Goal: Task Accomplishment & Management: Manage account settings

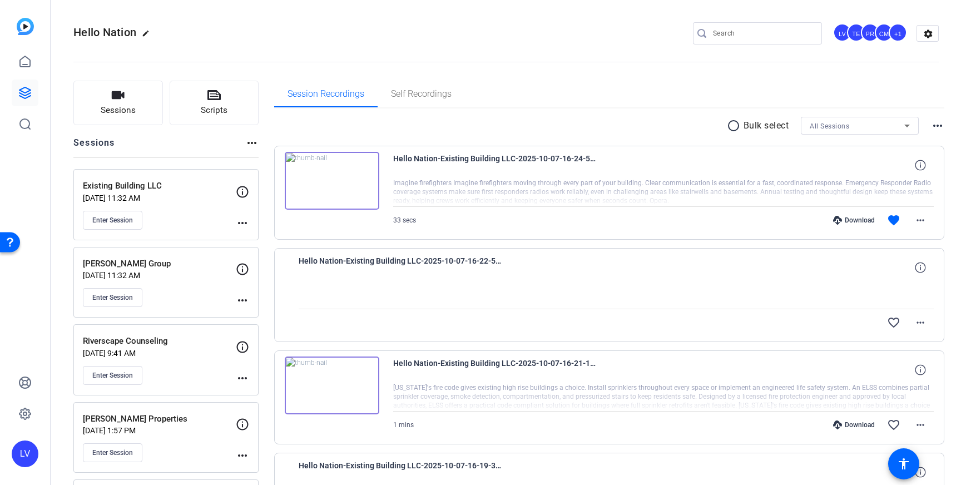
scroll to position [4466, 0]
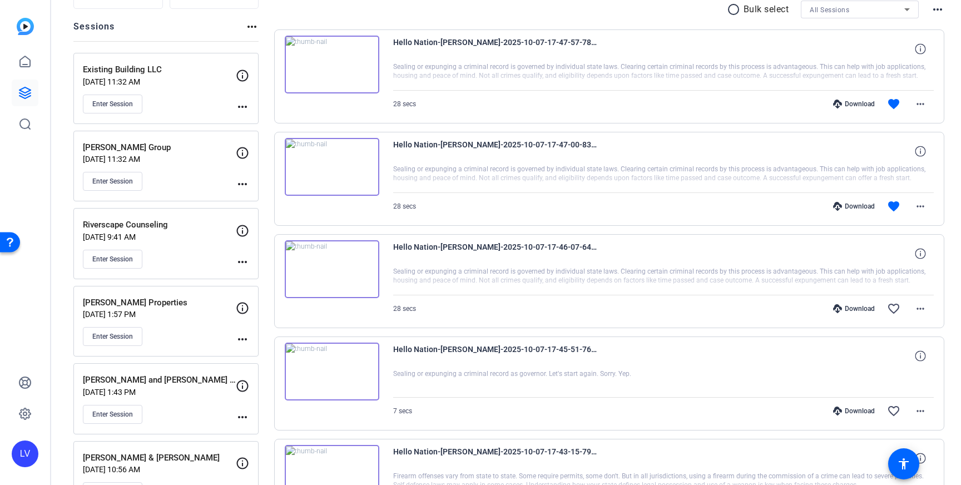
scroll to position [116, 0]
click at [209, 265] on div "Enter Session" at bounding box center [159, 259] width 153 height 19
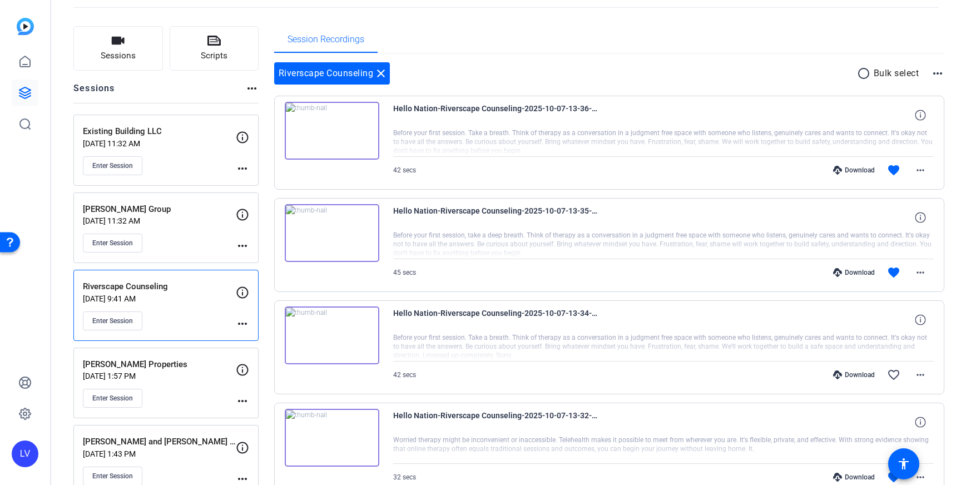
scroll to position [0, 0]
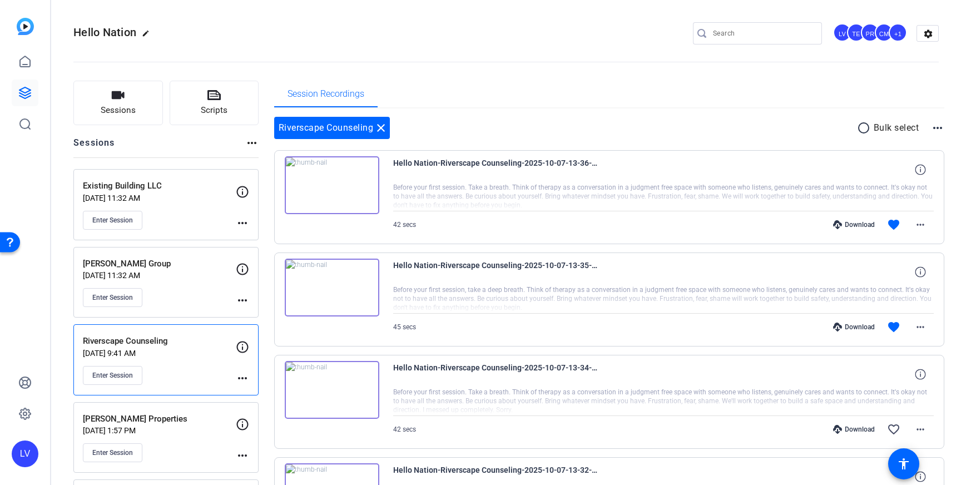
click at [196, 211] on div "Enter Session" at bounding box center [159, 220] width 153 height 19
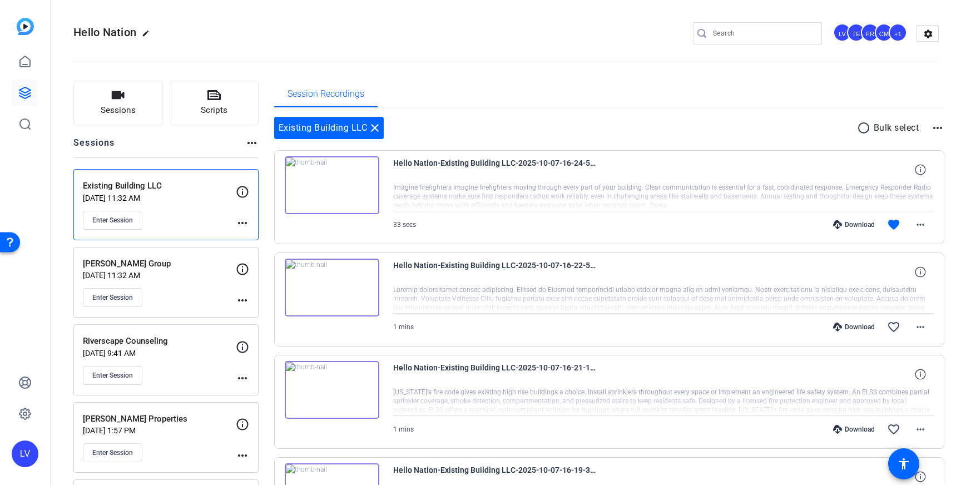
click at [199, 295] on div "Enter Session" at bounding box center [159, 297] width 153 height 19
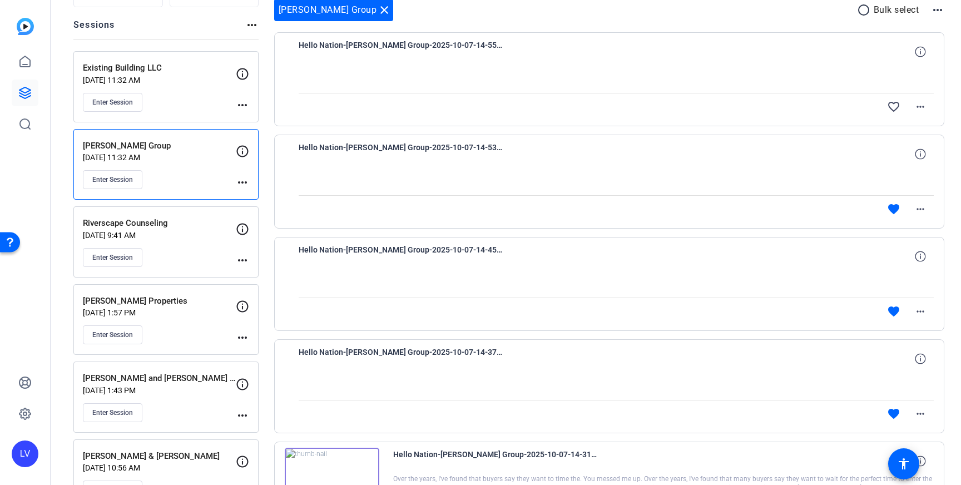
scroll to position [35, 0]
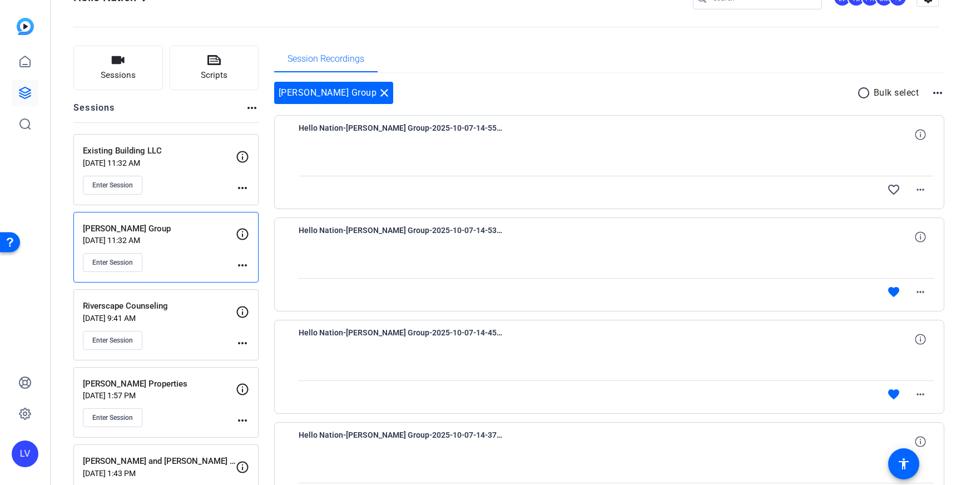
click at [473, 88] on div "Jackie Kelly Cassina Group close radio_button_unchecked Bulk select more_horiz" at bounding box center [609, 93] width 671 height 22
click at [391, 94] on mat-icon "close" at bounding box center [384, 92] width 13 height 13
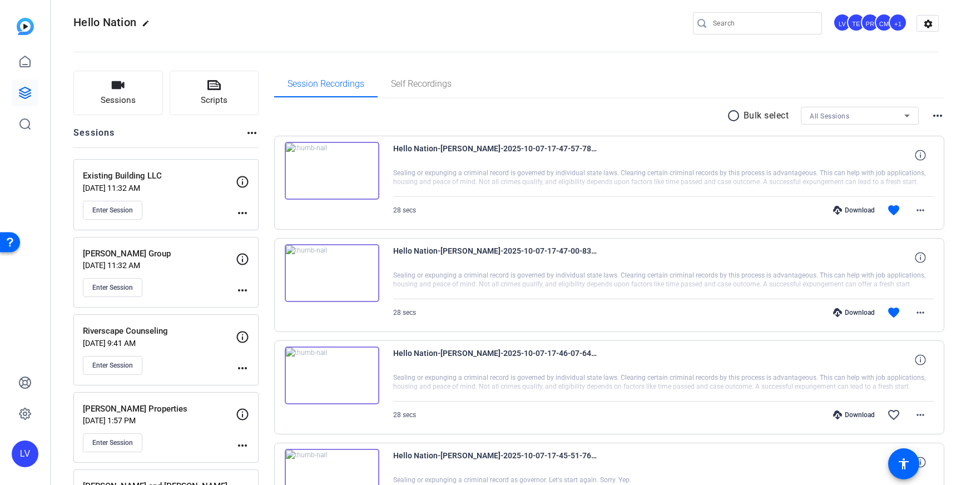
scroll to position [0, 0]
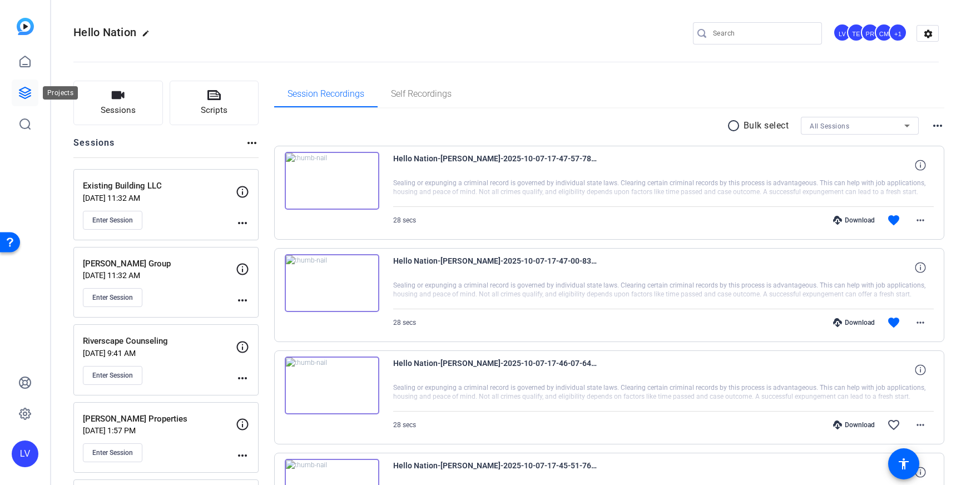
click at [27, 85] on link at bounding box center [25, 93] width 27 height 27
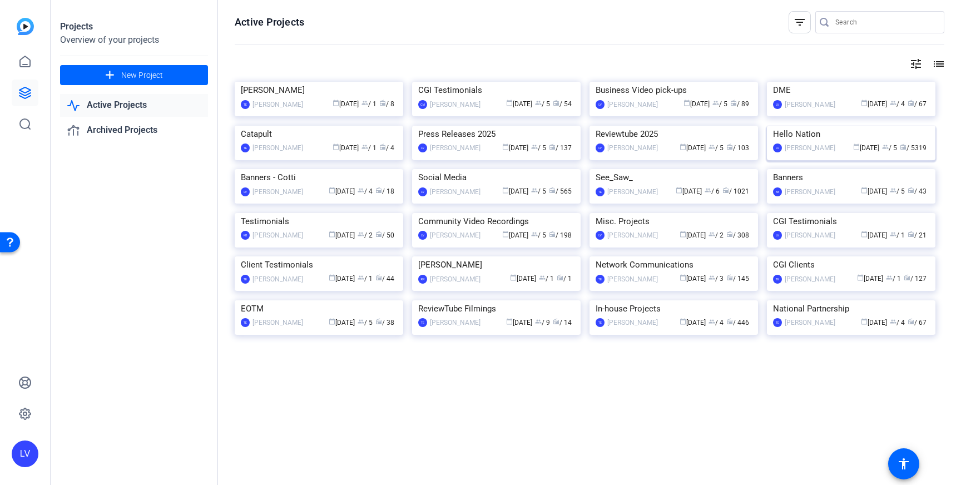
click at [794, 126] on img at bounding box center [851, 126] width 169 height 0
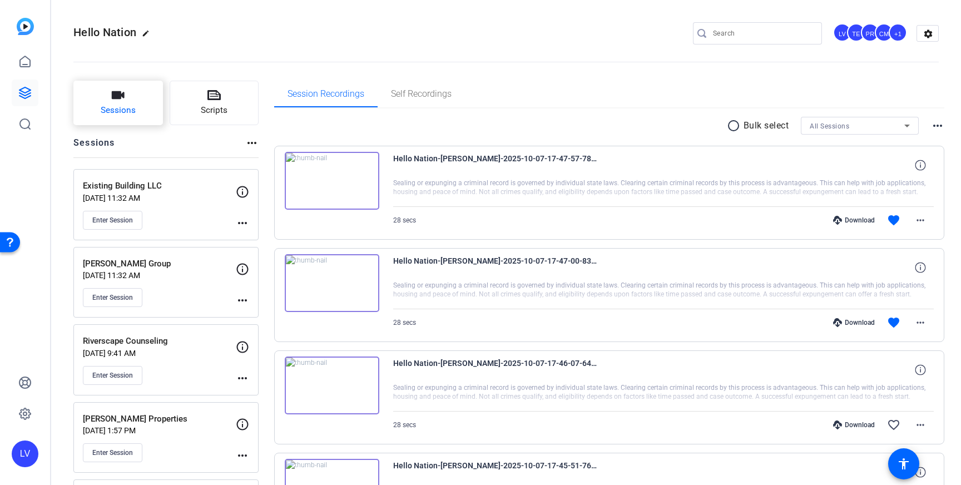
click at [122, 109] on span "Sessions" at bounding box center [118, 110] width 35 height 13
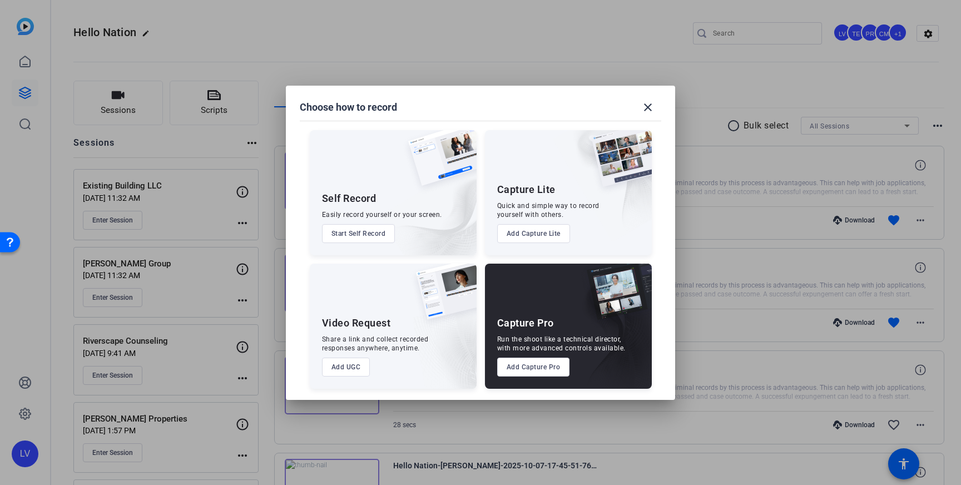
click at [523, 361] on button "Add Capture Pro" at bounding box center [533, 367] width 73 height 19
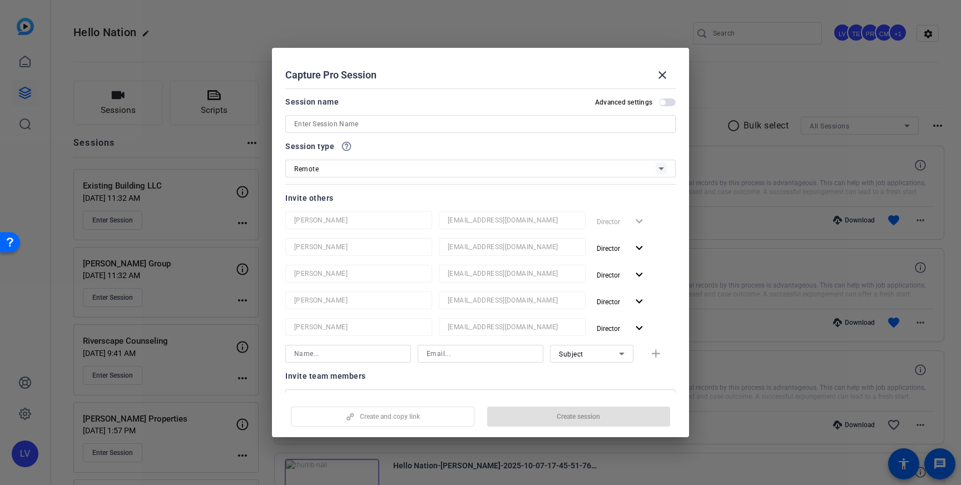
click at [412, 126] on input at bounding box center [480, 123] width 373 height 13
paste input "Unitech Applications"
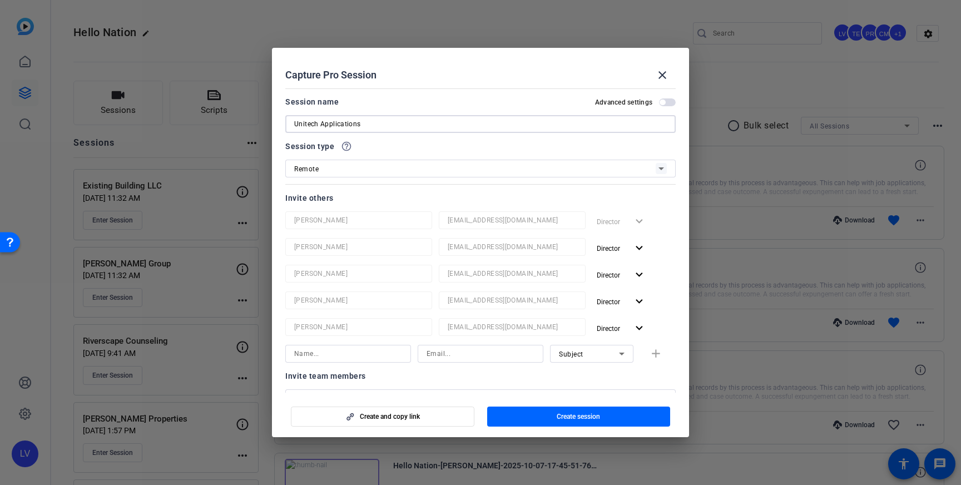
type input "Unitech Applications"
click at [519, 414] on span "button" at bounding box center [579, 416] width 184 height 27
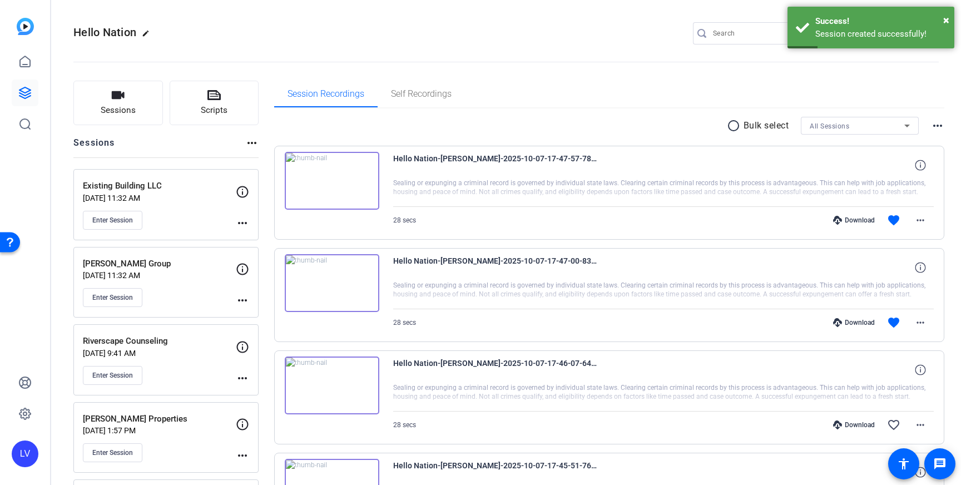
click at [242, 224] on mat-icon "more_horiz" at bounding box center [242, 222] width 13 height 13
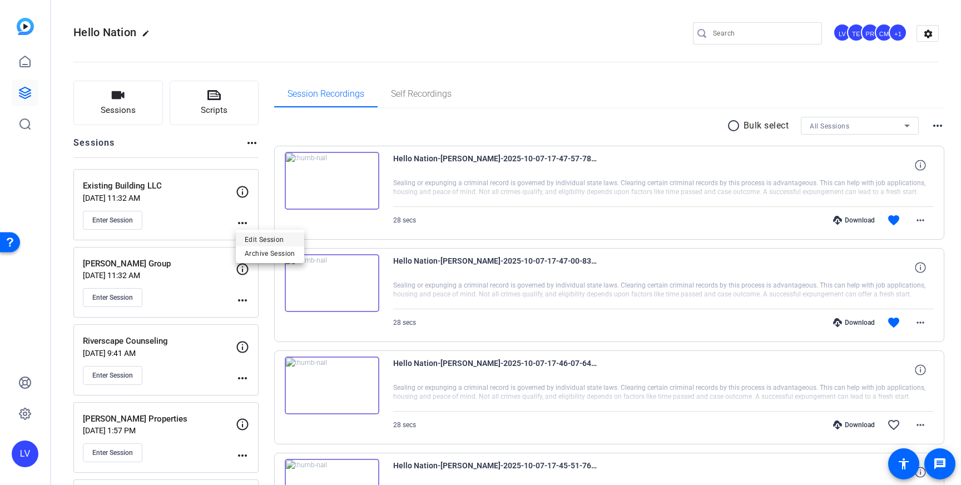
click at [256, 237] on span "Edit Session" at bounding box center [270, 238] width 51 height 13
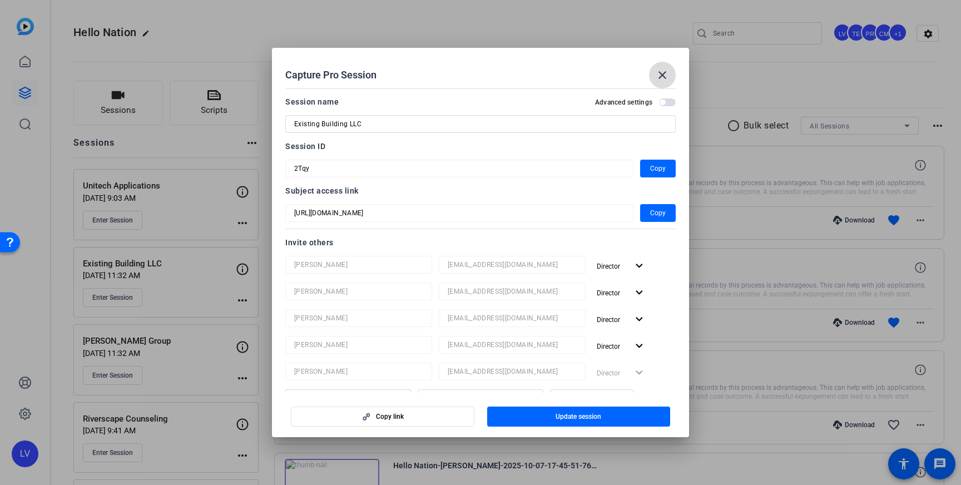
click at [660, 70] on mat-icon "close" at bounding box center [662, 74] width 13 height 13
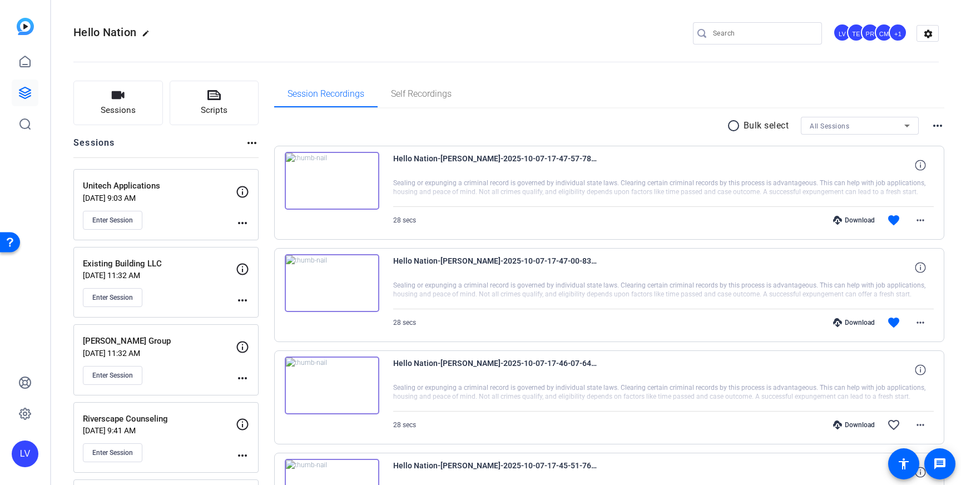
click at [241, 221] on mat-icon "more_horiz" at bounding box center [242, 222] width 13 height 13
click at [262, 236] on span "Edit Session" at bounding box center [270, 238] width 51 height 13
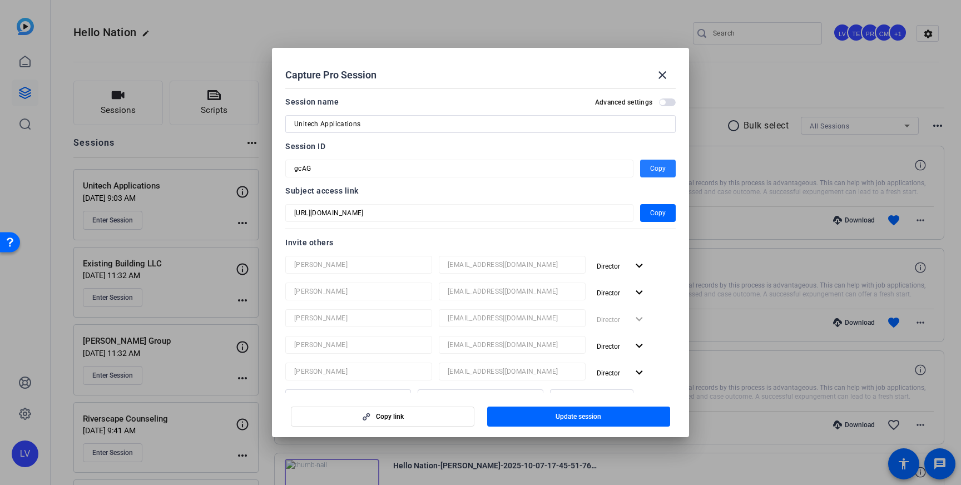
click at [646, 170] on span "button" at bounding box center [658, 168] width 36 height 27
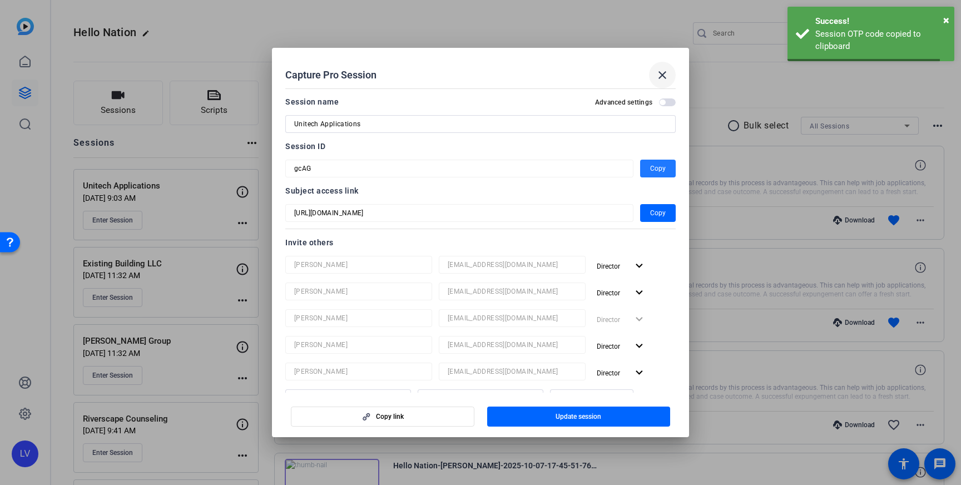
click at [664, 78] on mat-icon "close" at bounding box center [662, 74] width 13 height 13
